Goal: Navigation & Orientation: Find specific page/section

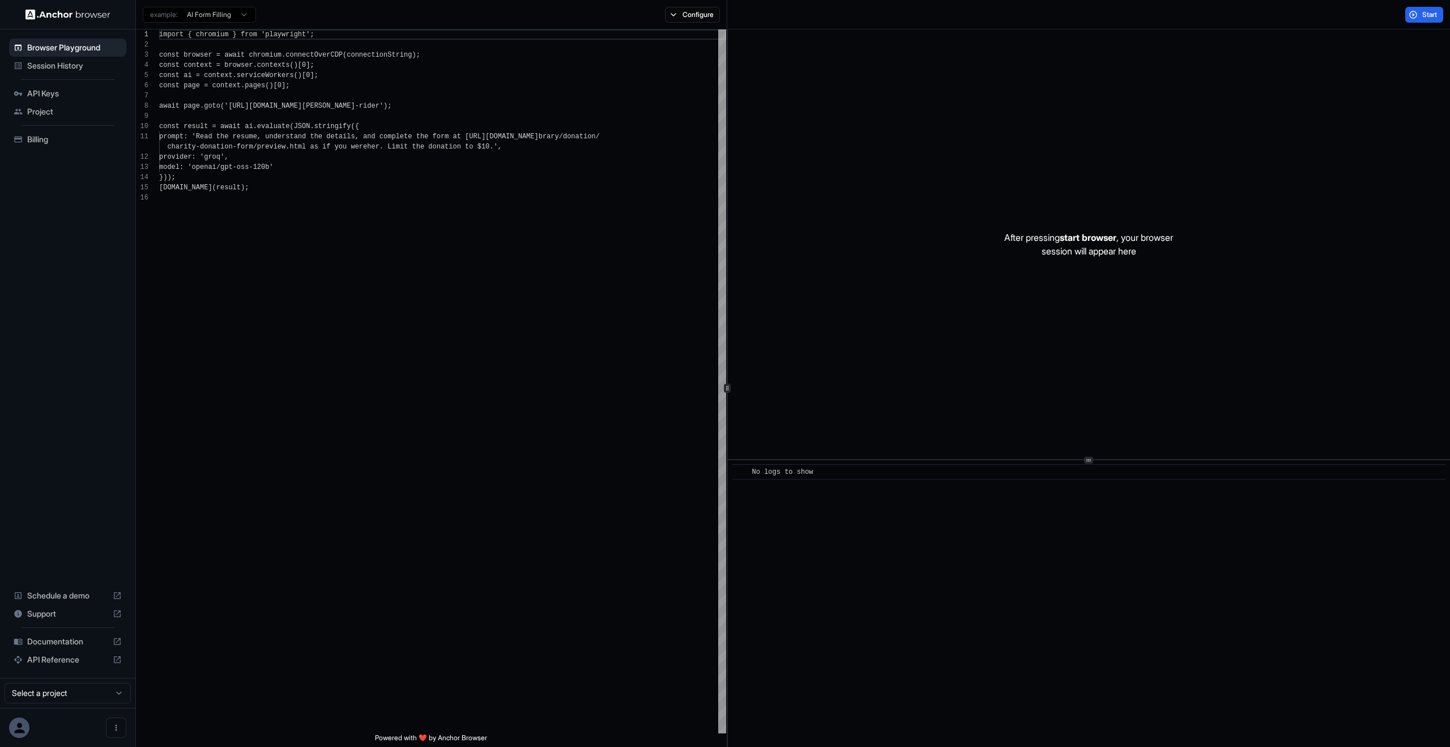
scroll to position [102, 0]
click at [70, 103] on div "Project" at bounding box center [67, 112] width 117 height 18
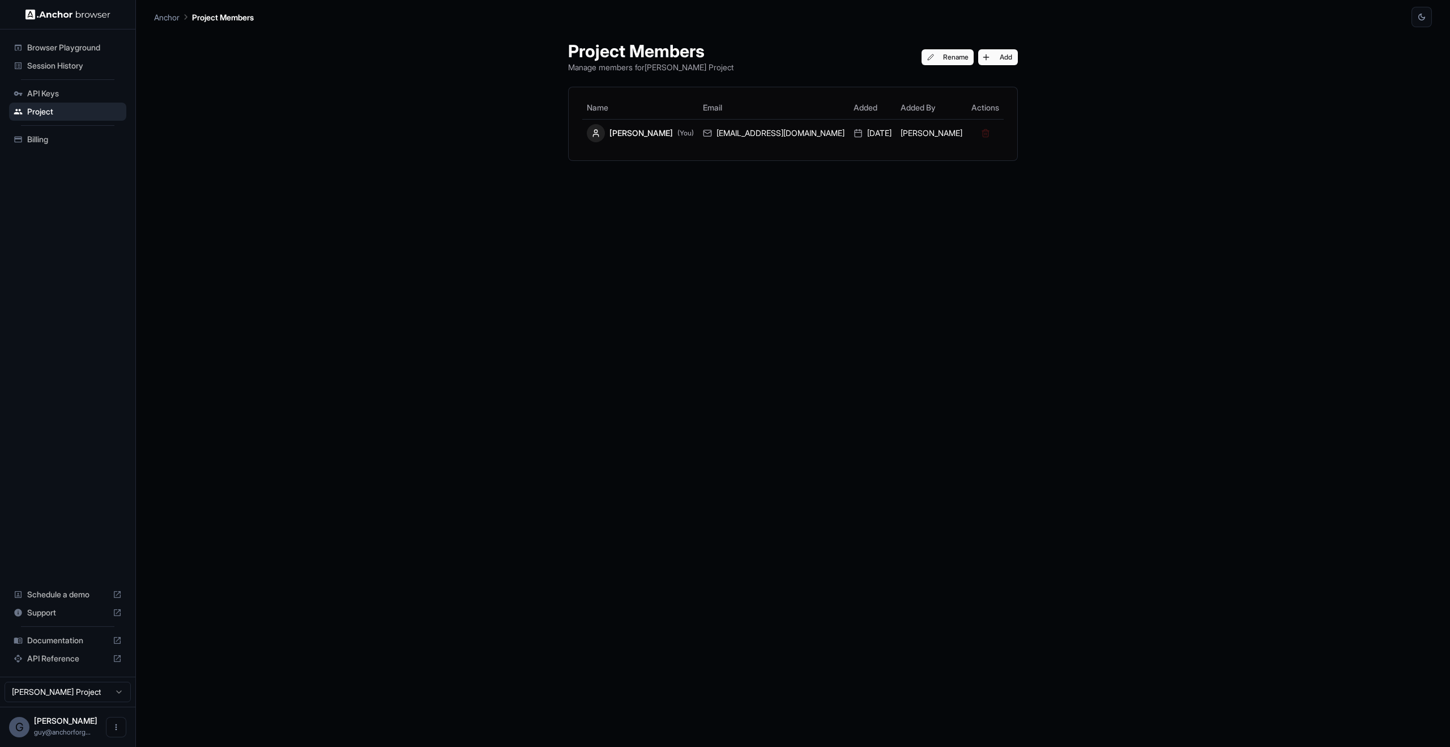
click at [71, 49] on span "Browser Playground" at bounding box center [74, 47] width 95 height 11
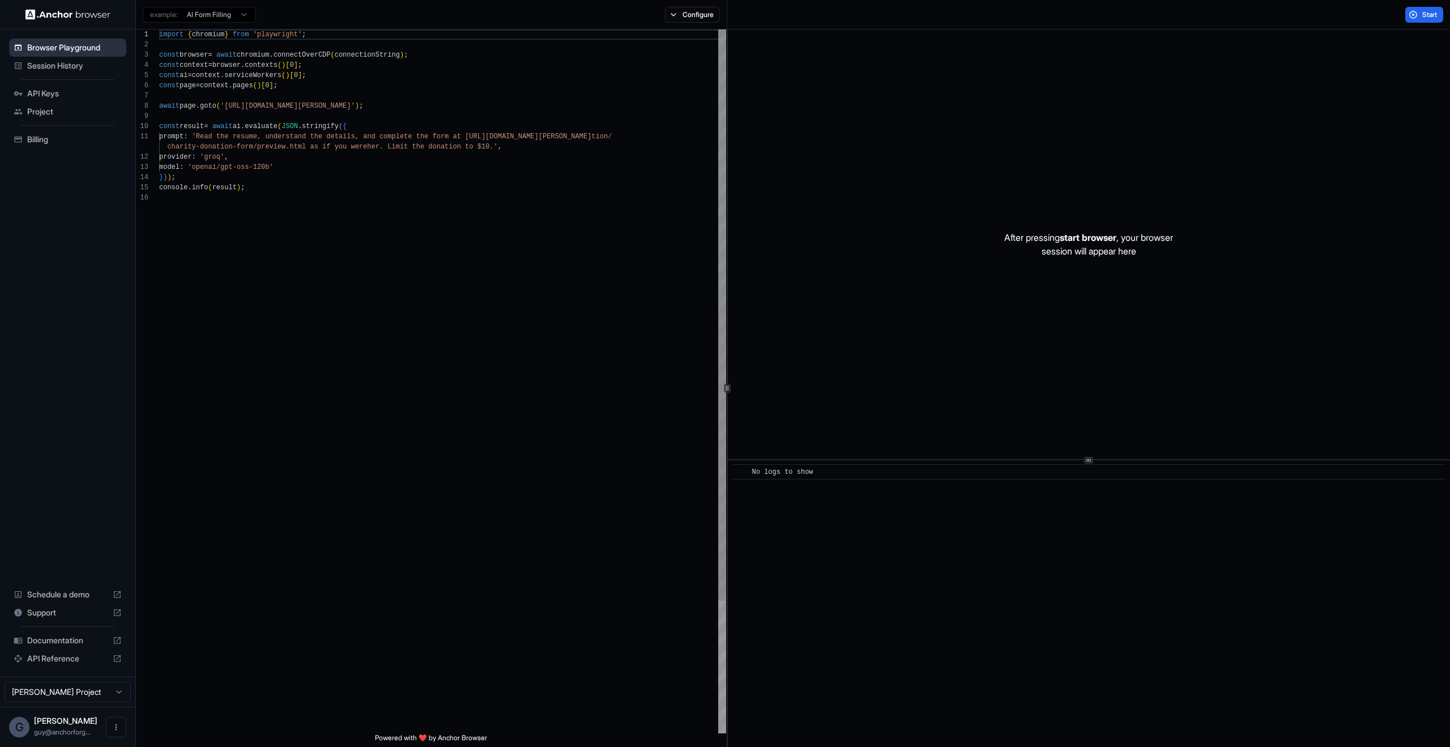
scroll to position [102, 0]
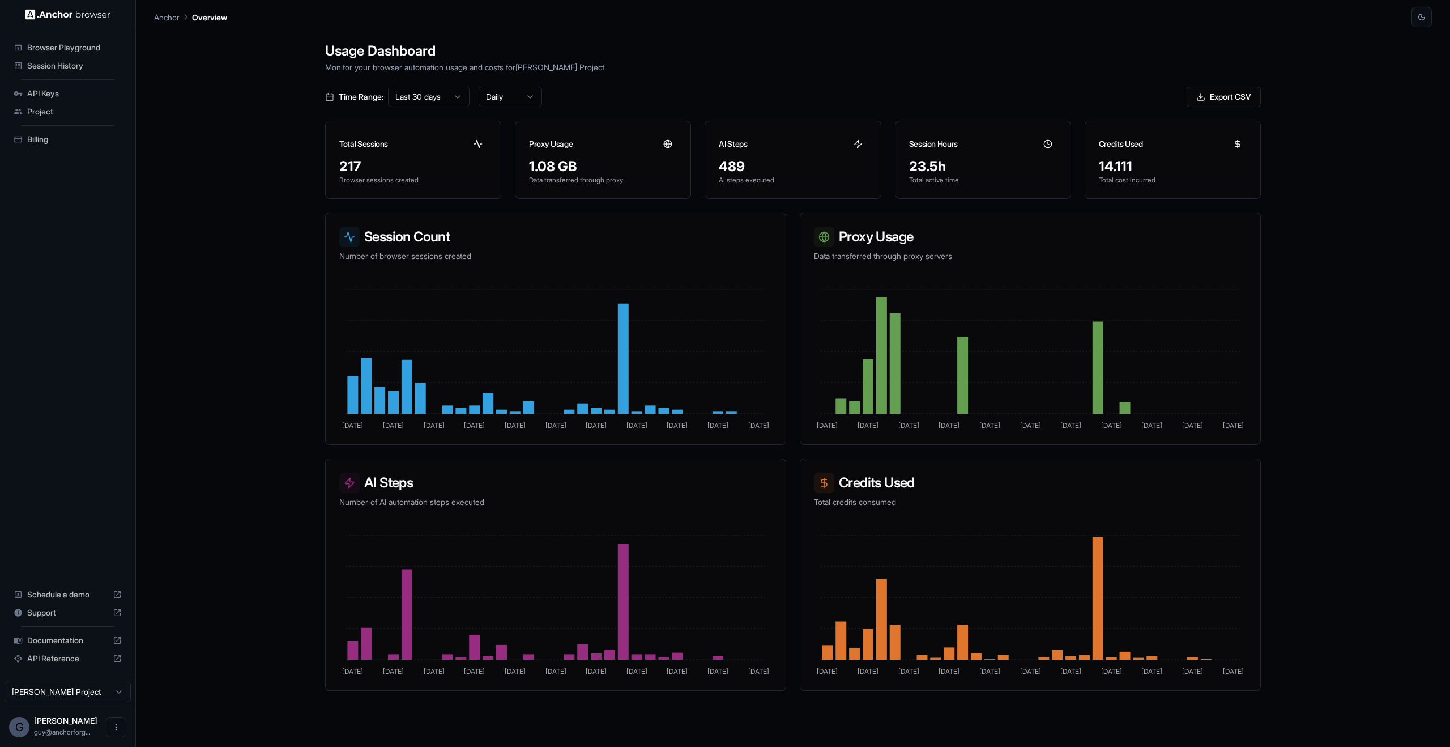
click at [424, 100] on html "Browser Playground Session History API Keys Project Billing Schedule a demo Sup…" at bounding box center [725, 373] width 1450 height 747
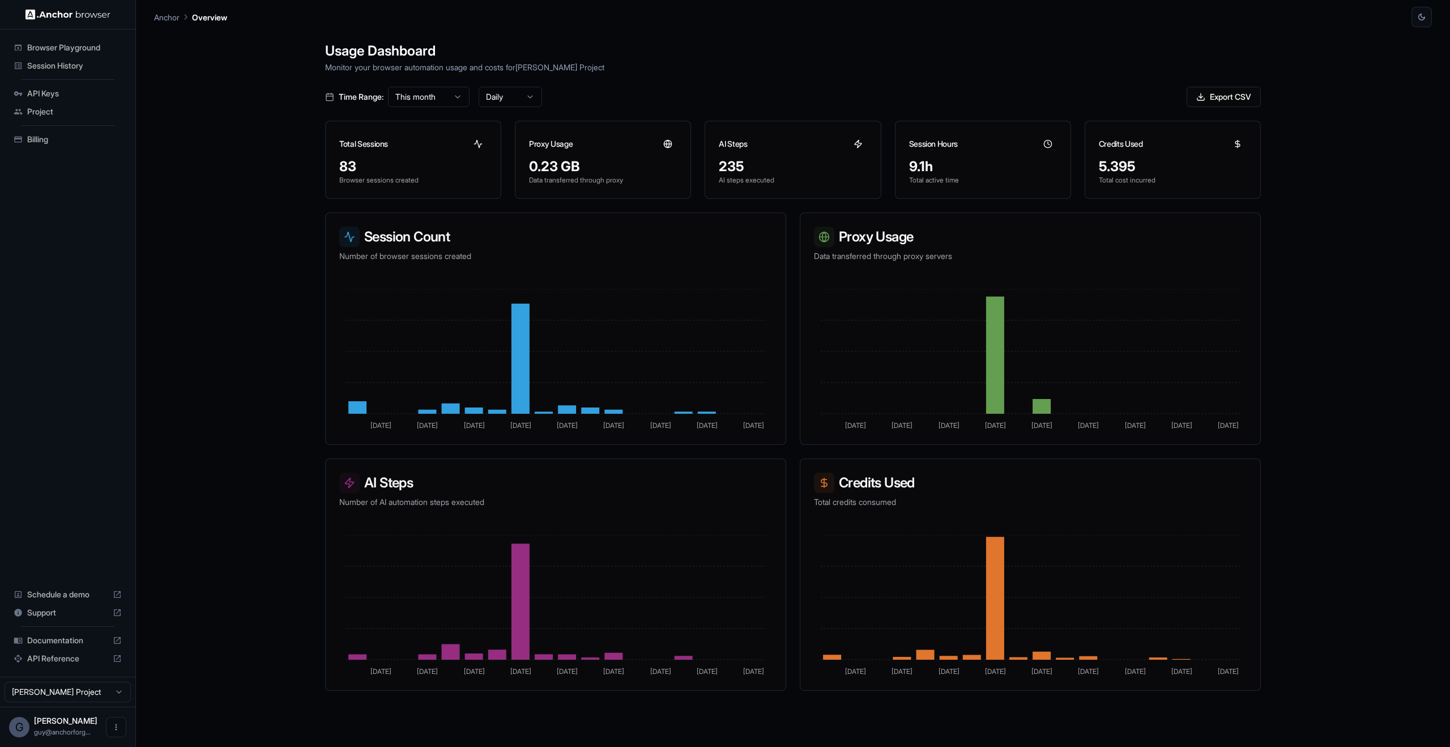
click at [507, 97] on html "Browser Playground Session History API Keys Project Billing Schedule a demo Sup…" at bounding box center [725, 373] width 1450 height 747
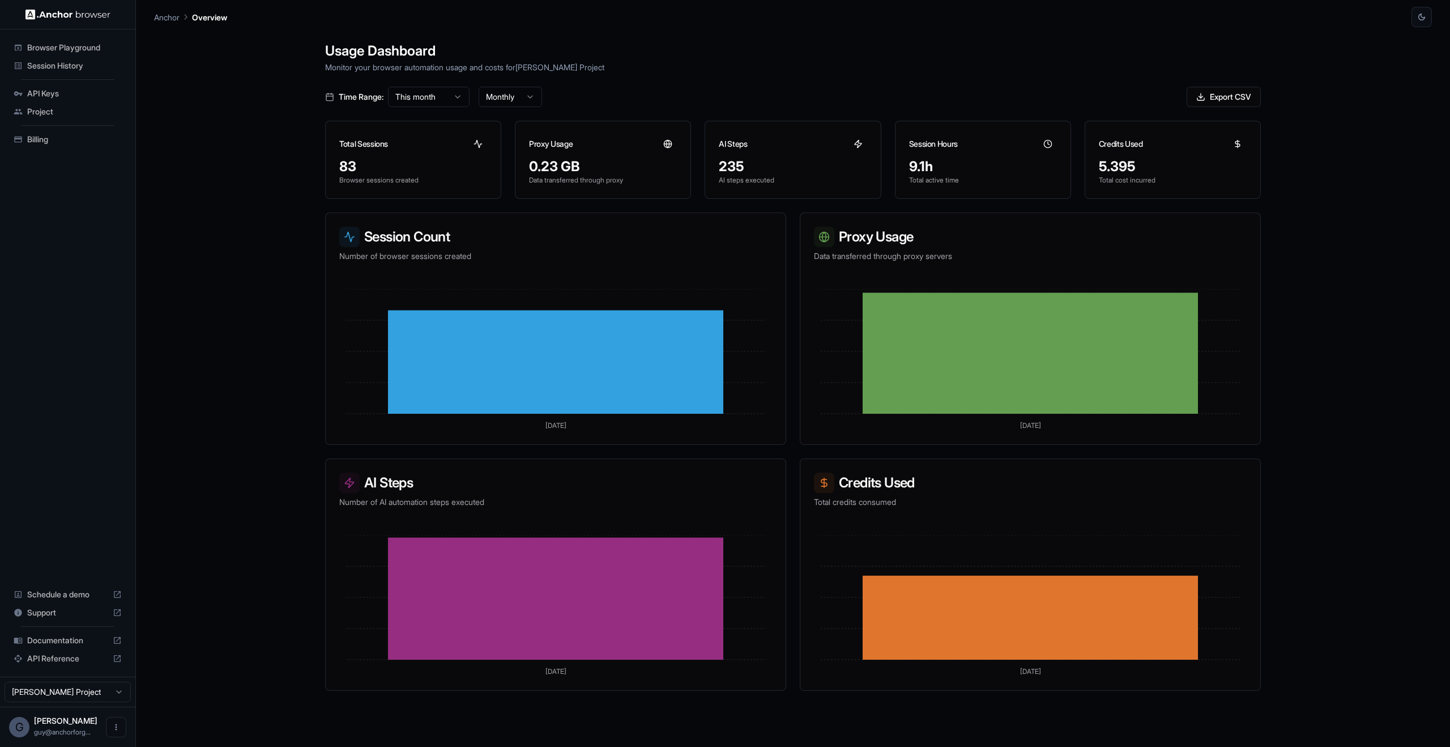
click at [504, 96] on html "Browser Playground Session History API Keys Project Billing Schedule a demo Sup…" at bounding box center [725, 373] width 1450 height 747
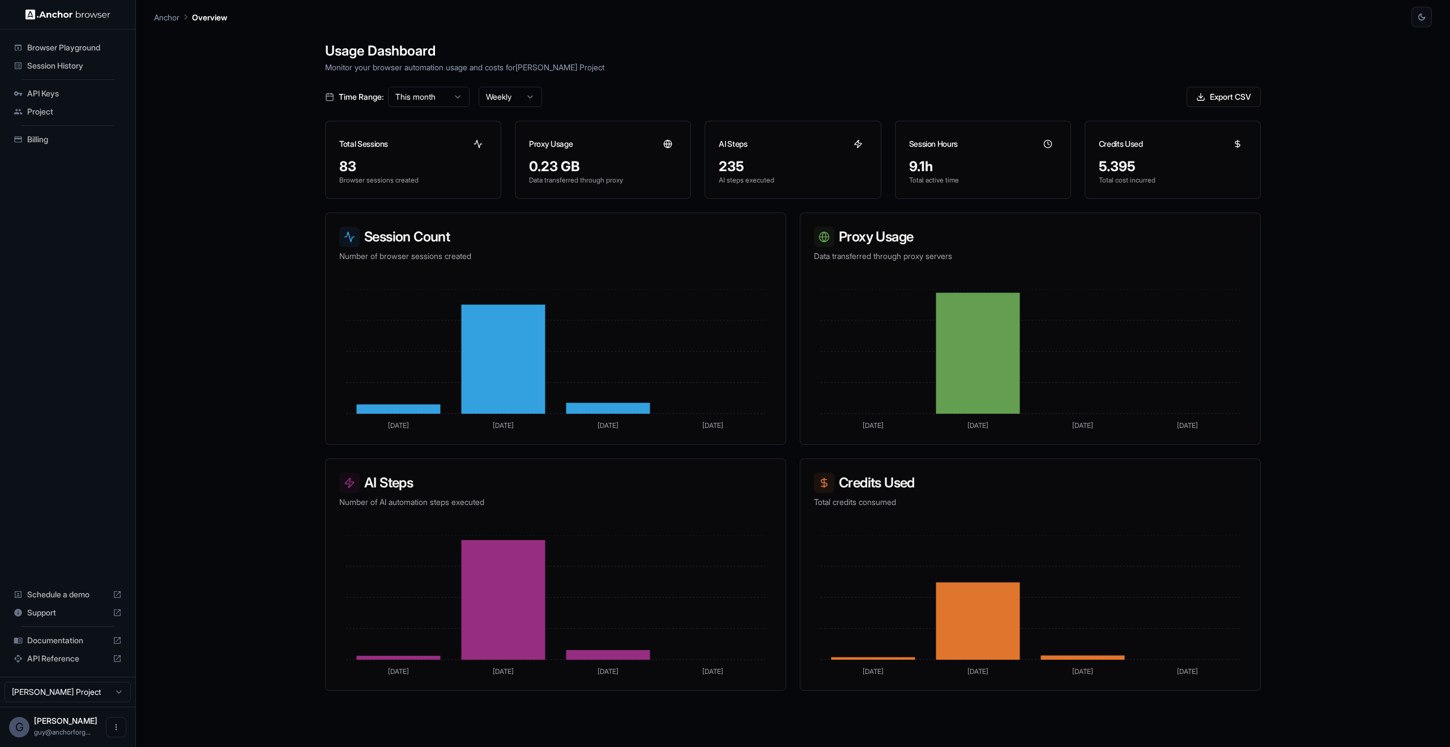
click at [514, 106] on html "Browser Playground Session History API Keys Project Billing Schedule a demo Sup…" at bounding box center [725, 373] width 1450 height 747
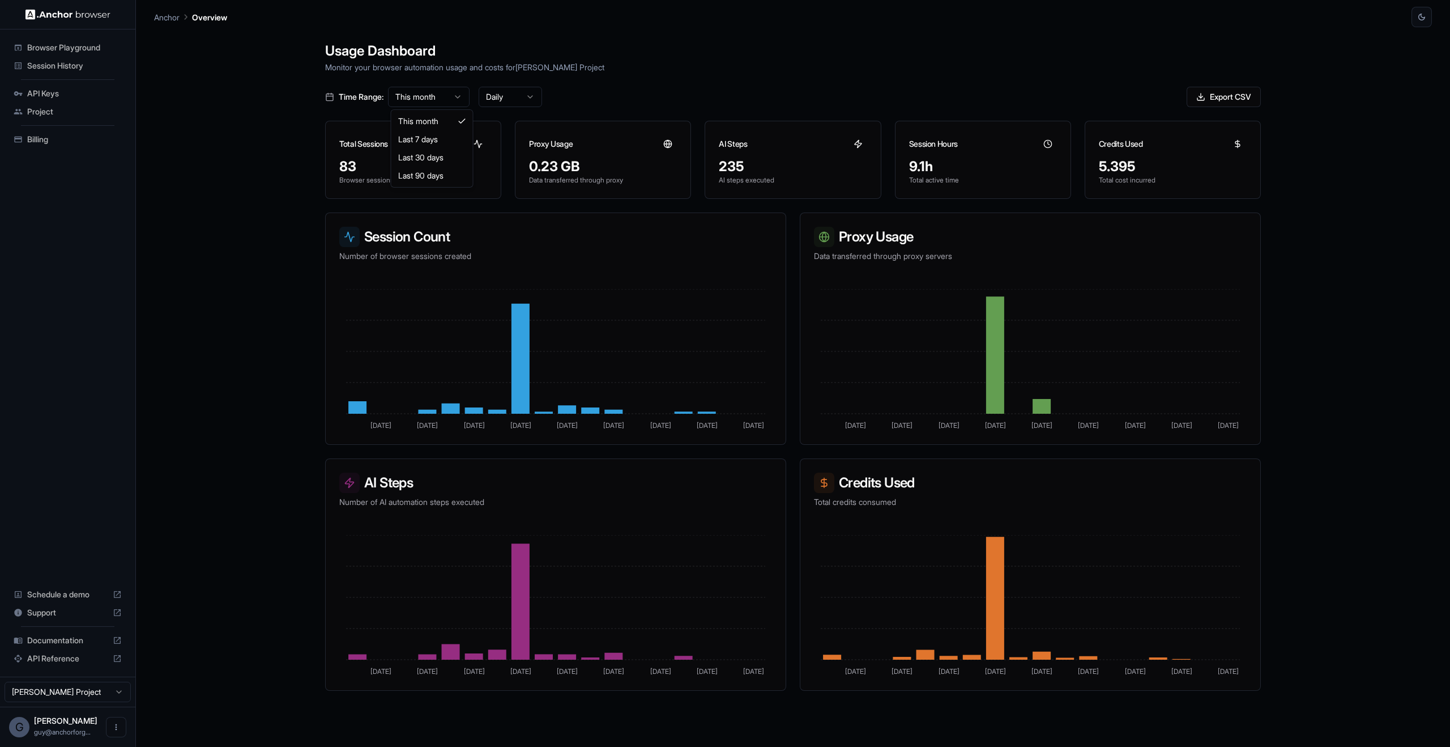
click at [431, 90] on html "Browser Playground Session History API Keys Project Billing Schedule a demo Sup…" at bounding box center [725, 373] width 1450 height 747
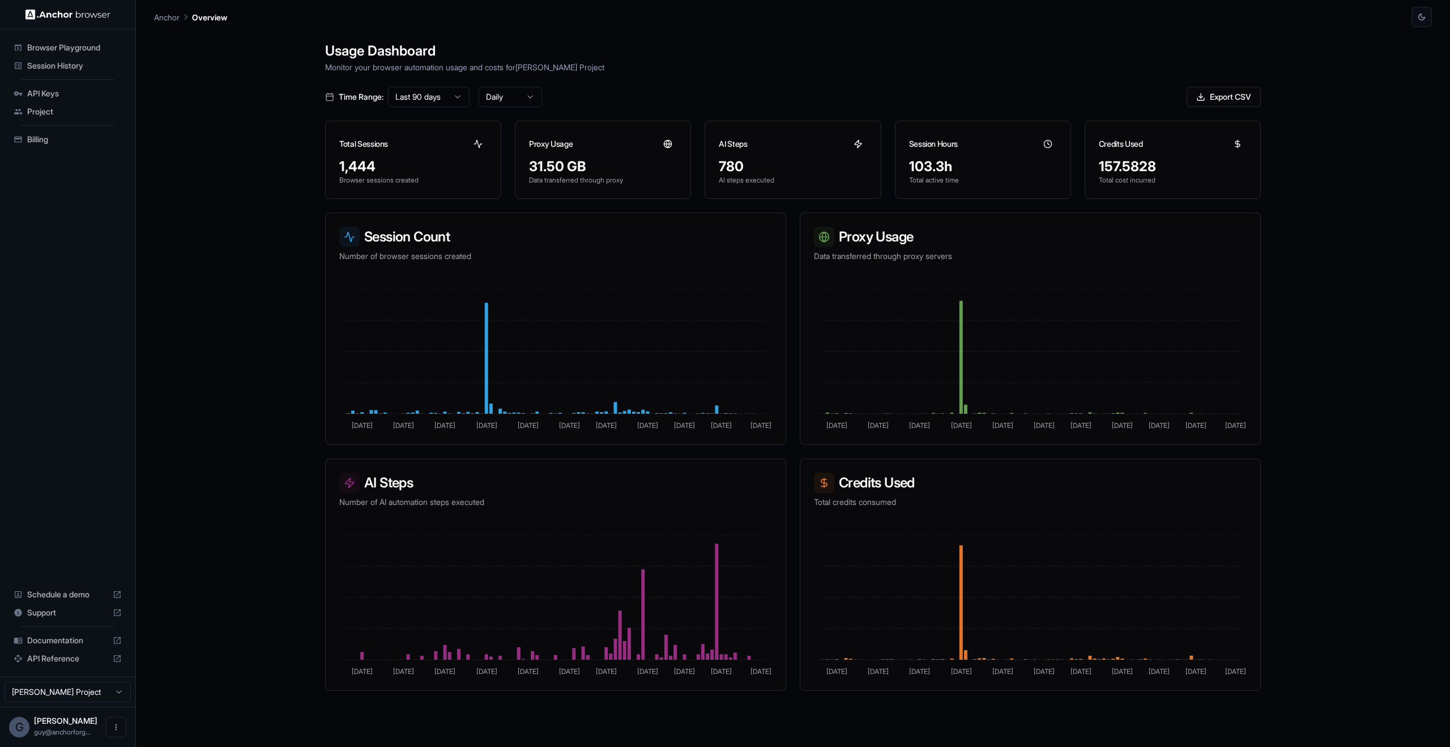
click at [531, 96] on html "Browser Playground Session History API Keys Project Billing Schedule a demo Sup…" at bounding box center [725, 373] width 1450 height 747
click at [611, 78] on html "Browser Playground Session History API Keys Project Billing Schedule a demo Sup…" at bounding box center [725, 373] width 1450 height 747
click at [364, 163] on div "1,444" at bounding box center [413, 167] width 148 height 18
drag, startPoint x: 746, startPoint y: 156, endPoint x: 1375, endPoint y: 177, distance: 629.3
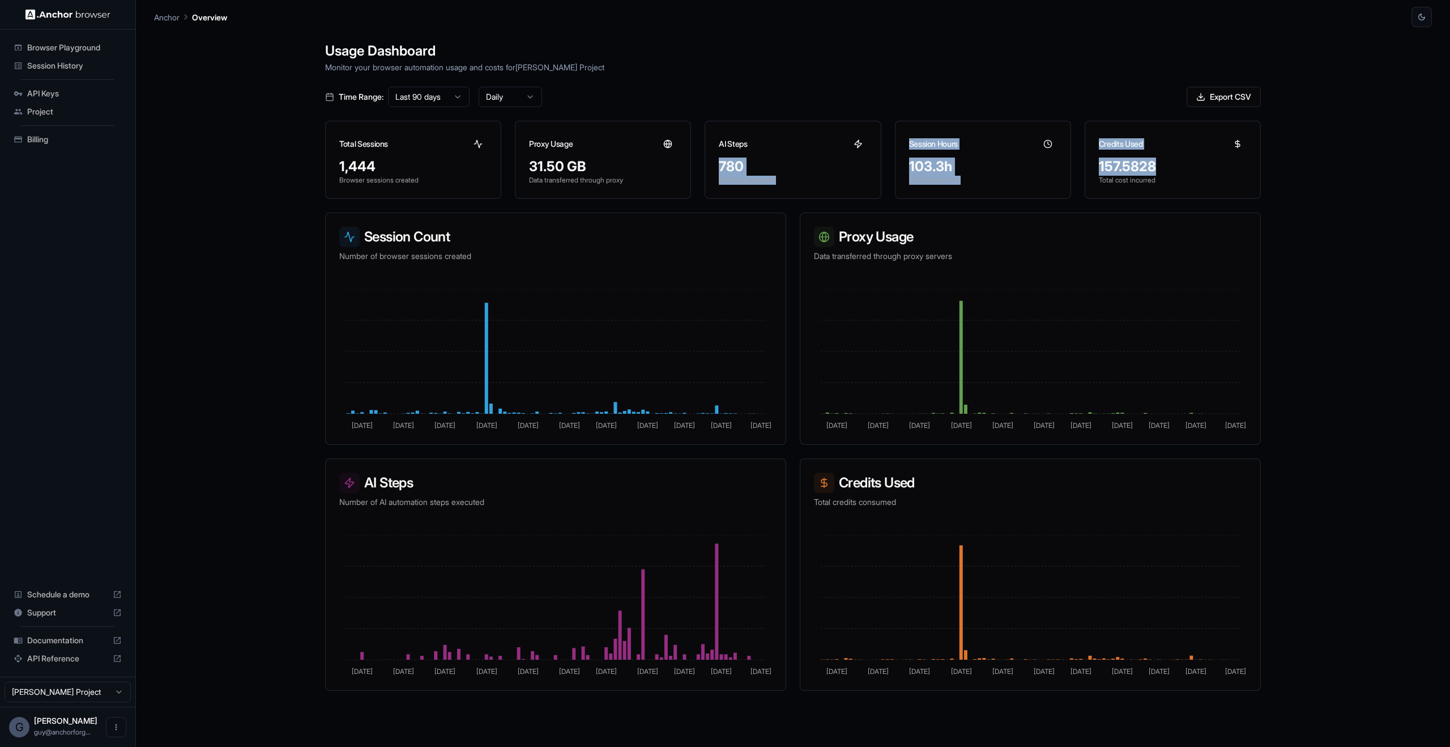
click at [1314, 167] on div "Usage Dashboard Monitor your browser automation usage and costs for [PERSON_NAM…" at bounding box center [793, 400] width 1278 height 747
click at [1374, 179] on div "Usage Dashboard Monitor your browser automation usage and costs for [PERSON_NAM…" at bounding box center [793, 400] width 1278 height 747
click at [64, 110] on span "Project" at bounding box center [74, 111] width 95 height 11
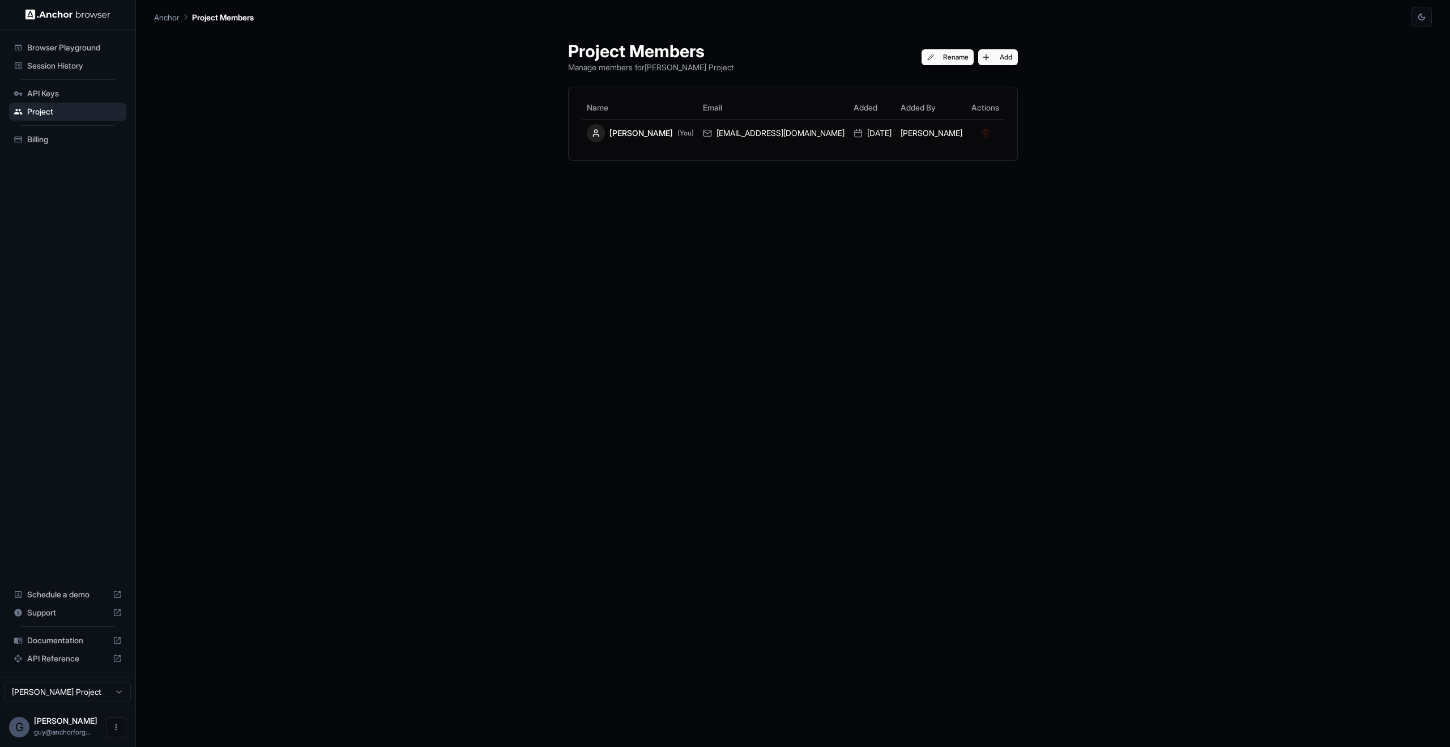
click at [81, 31] on div "Browser Playground Session History API Keys Project Billing Schedule a demo Sup…" at bounding box center [67, 352] width 135 height 647
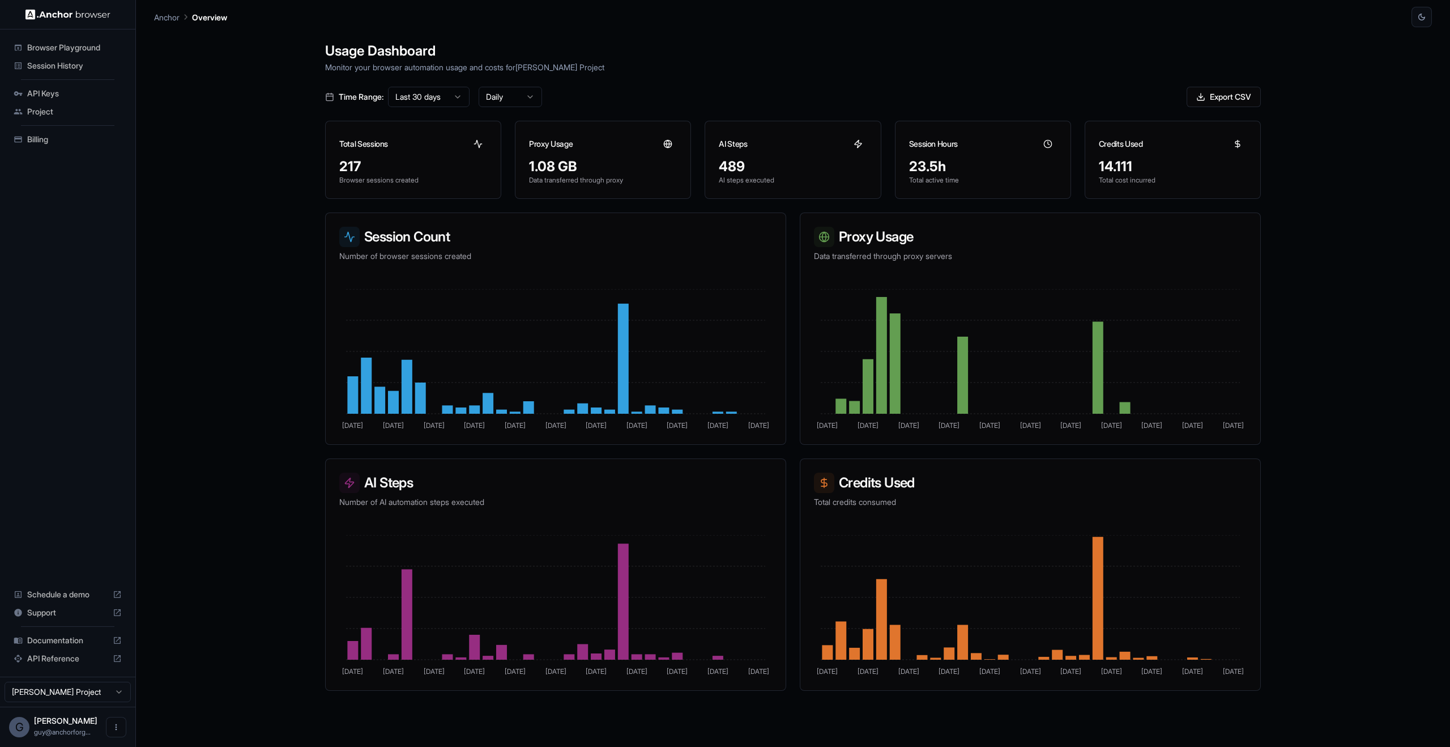
click at [420, 90] on html "Browser Playground Session History API Keys Project Billing Schedule a demo Sup…" at bounding box center [725, 373] width 1450 height 747
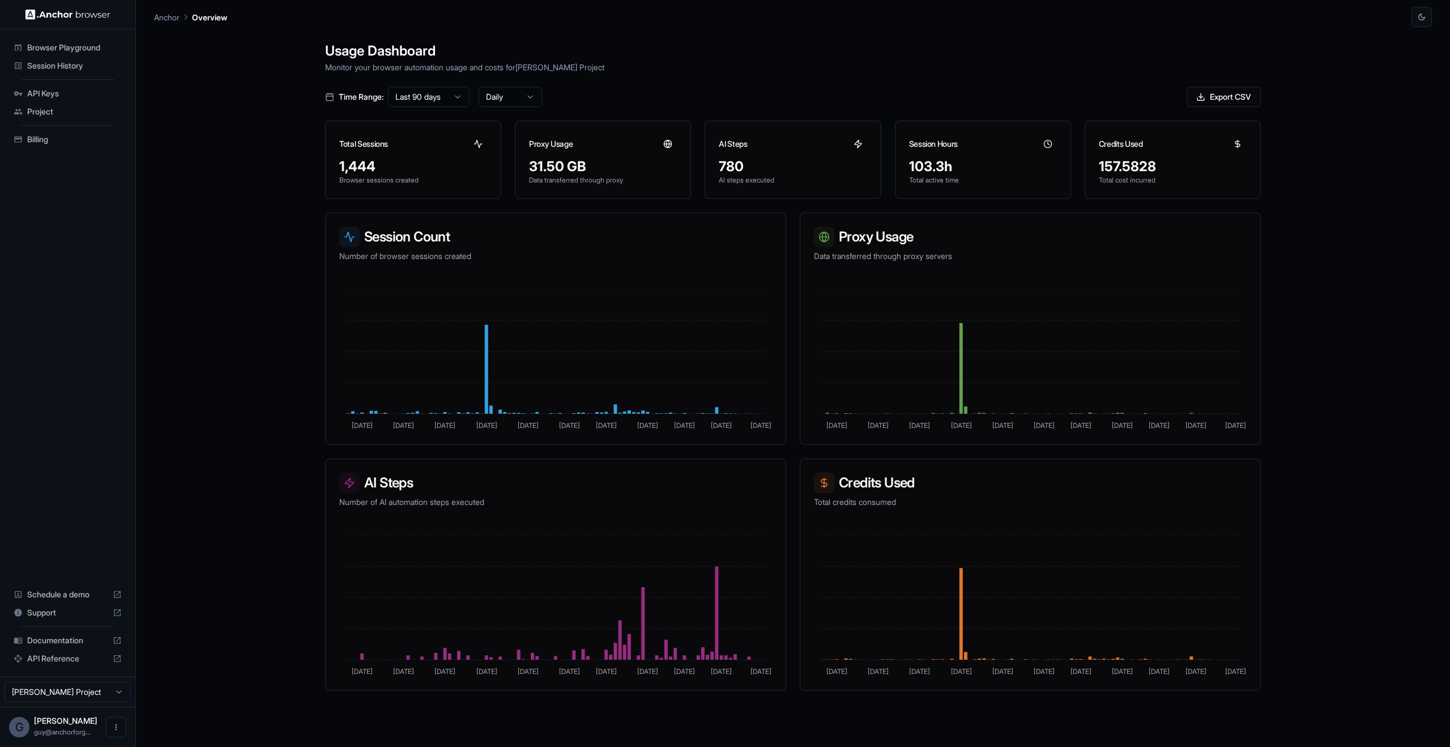
click at [517, 93] on html "Browser Playground Session History API Keys Project Billing Schedule a demo Sup…" at bounding box center [725, 373] width 1450 height 747
drag, startPoint x: 826, startPoint y: 65, endPoint x: 833, endPoint y: 67, distance: 7.7
click at [827, 65] on html "Browser Playground Session History API Keys Project Billing Schedule a demo Sup…" at bounding box center [725, 373] width 1450 height 747
click at [1234, 99] on button "Export CSV" at bounding box center [1224, 97] width 74 height 20
drag, startPoint x: 677, startPoint y: 546, endPoint x: 863, endPoint y: 538, distance: 186.6
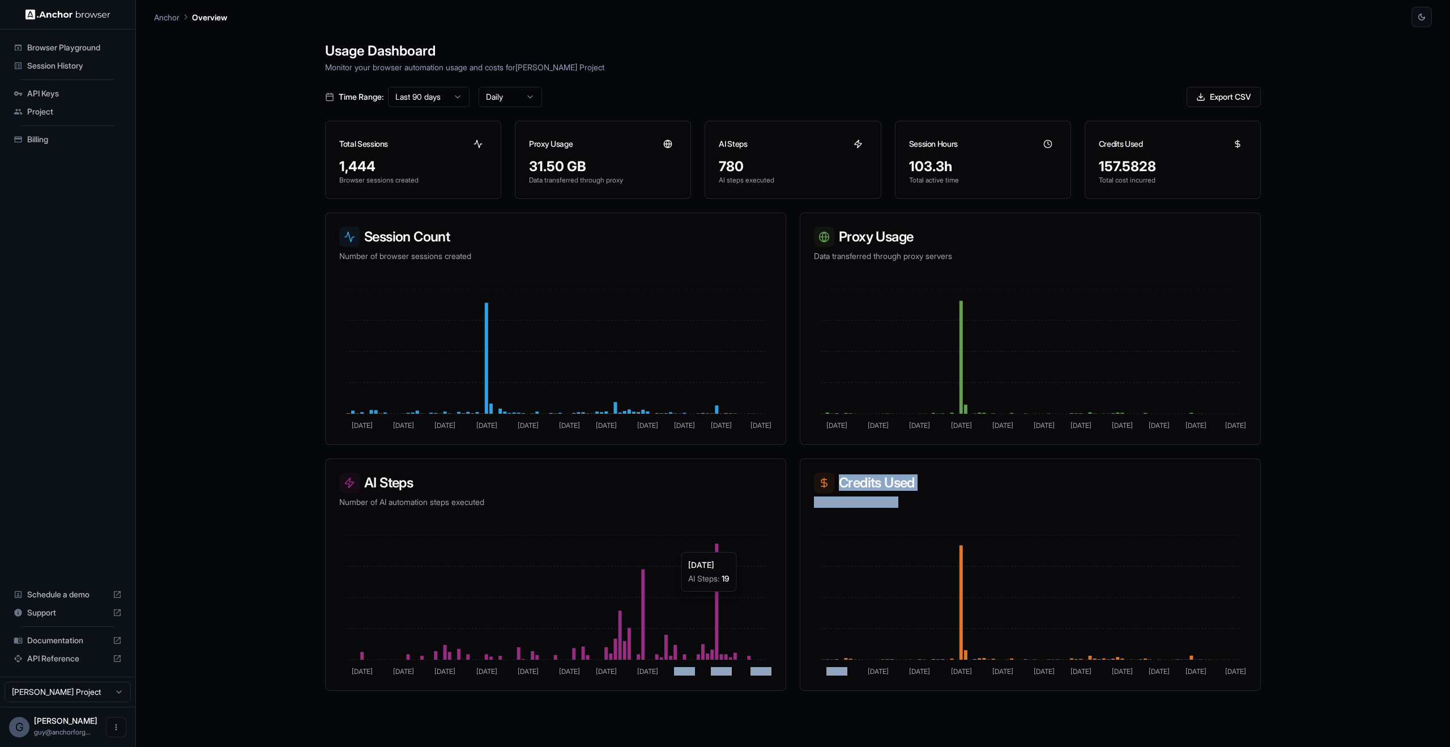
click at [861, 538] on div "Session Count Number of browser sessions created [DATE] [DATE] Jun [DATE] Jun […" at bounding box center [793, 451] width 936 height 478
click at [50, 378] on div "Browser Playground Session History API Keys Project Billing Schedule a demo Sup…" at bounding box center [67, 352] width 135 height 647
click at [63, 57] on div "Session History" at bounding box center [67, 66] width 117 height 18
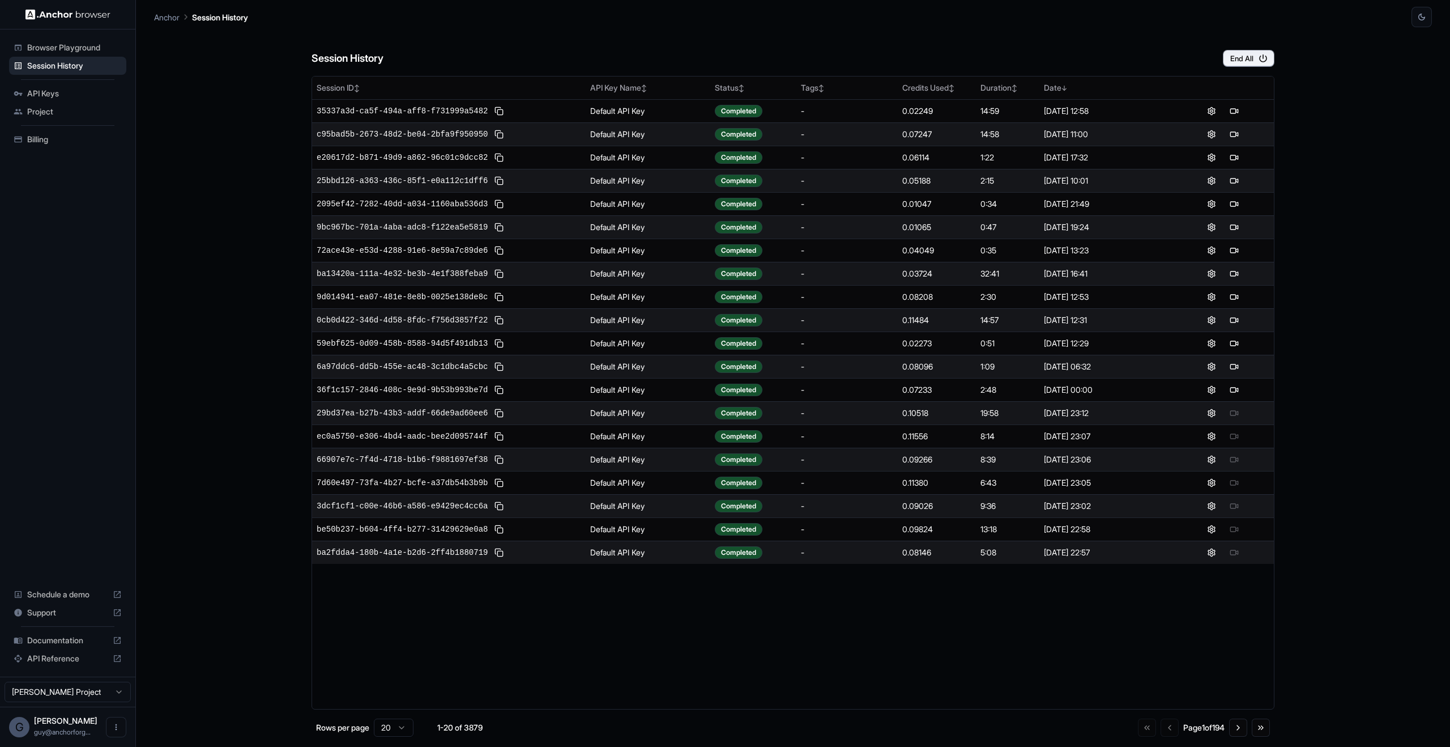
click at [42, 41] on div "Browser Playground" at bounding box center [67, 48] width 117 height 18
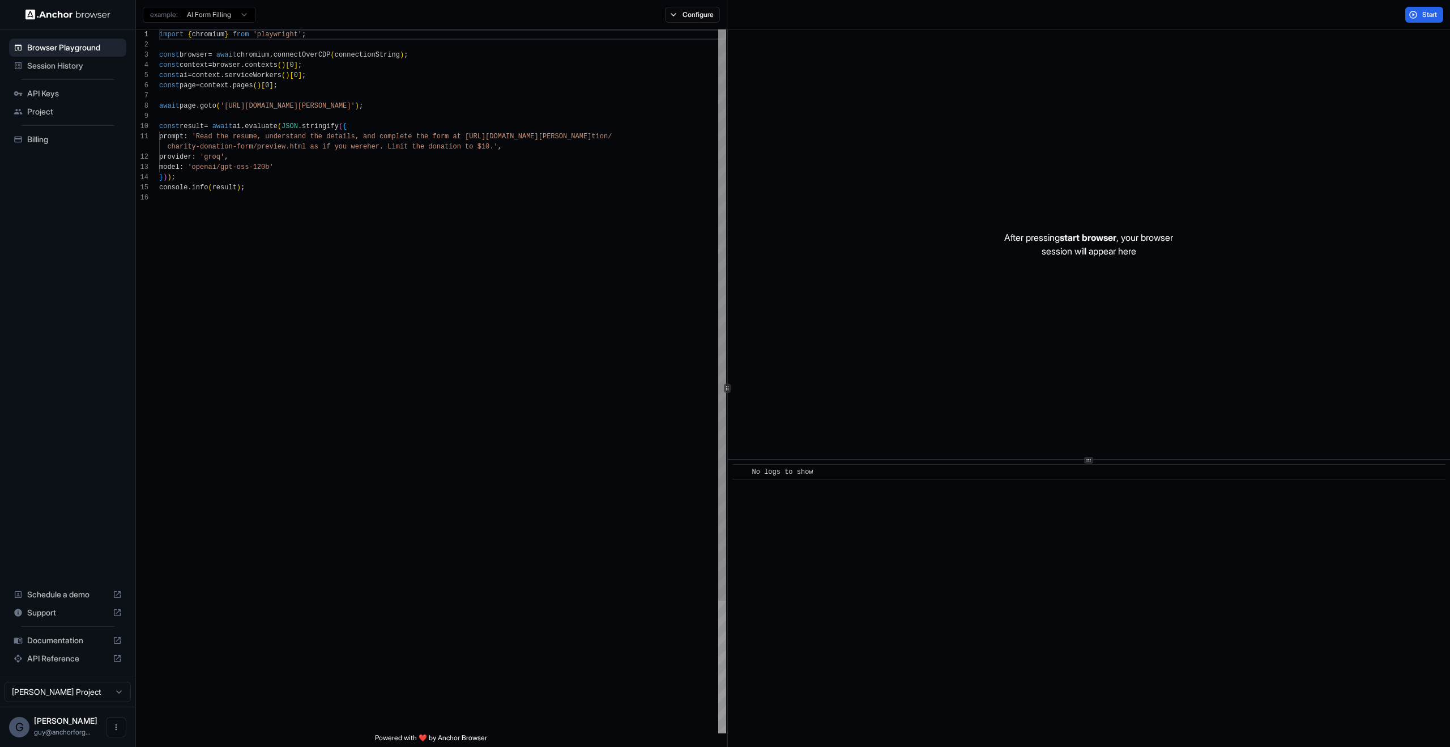
scroll to position [102, 0]
